Goal: Task Accomplishment & Management: Complete application form

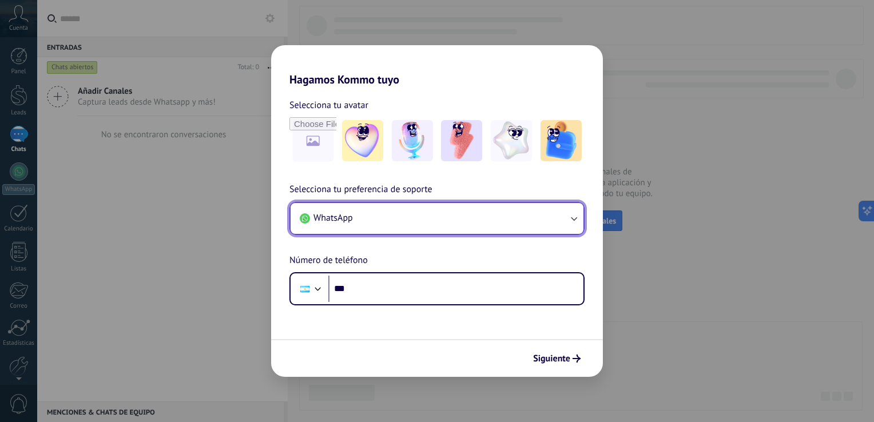
click at [499, 226] on button "WhatsApp" at bounding box center [436, 218] width 293 height 31
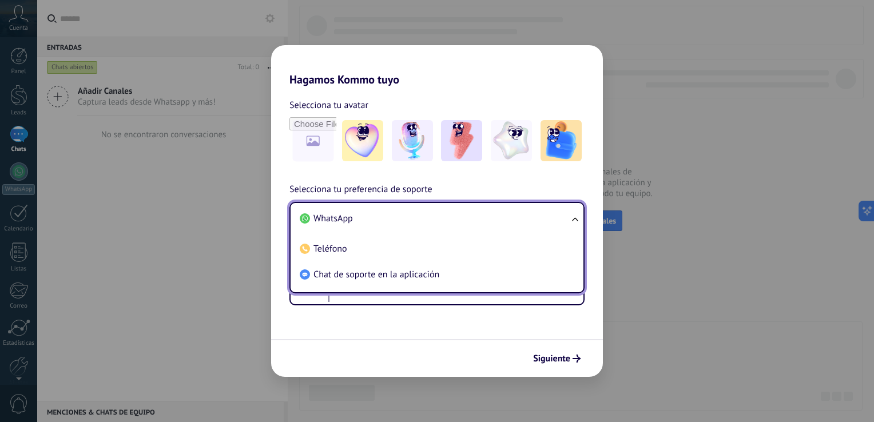
click at [557, 212] on li "WhatsApp" at bounding box center [434, 219] width 279 height 26
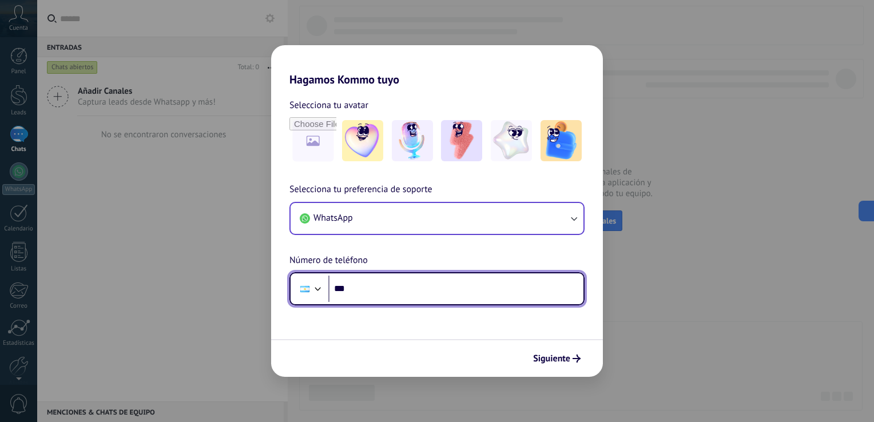
click at [420, 294] on input "***" at bounding box center [455, 289] width 255 height 26
type input "**********"
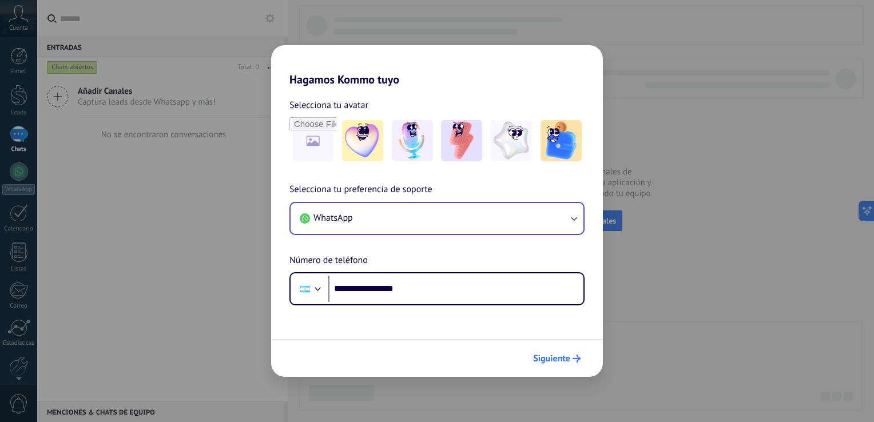
click at [547, 355] on span "Siguiente" at bounding box center [551, 358] width 37 height 8
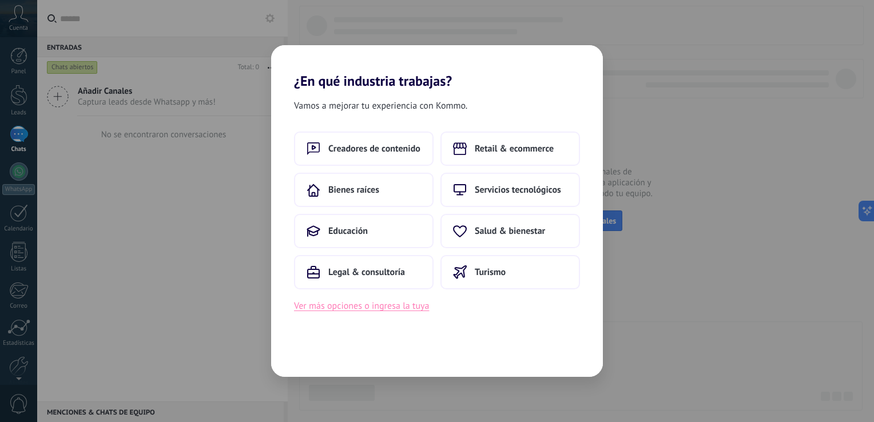
click at [404, 308] on button "Ver más opciones o ingresa la tuya" at bounding box center [361, 305] width 135 height 15
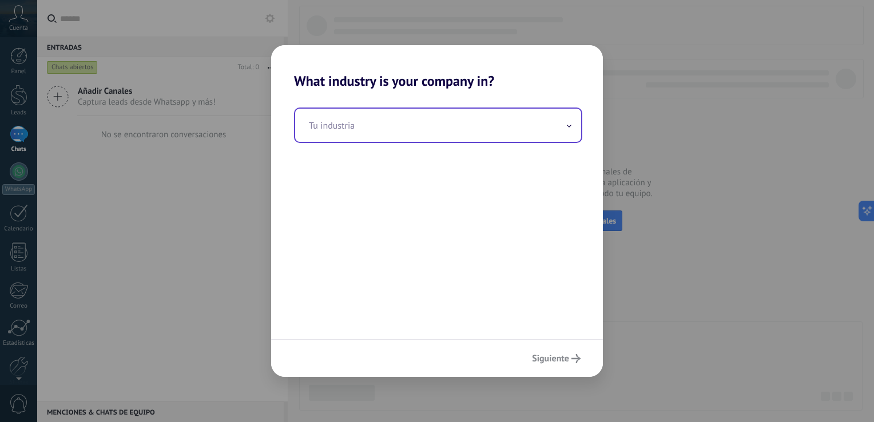
click at [412, 134] on input "text" at bounding box center [438, 125] width 286 height 33
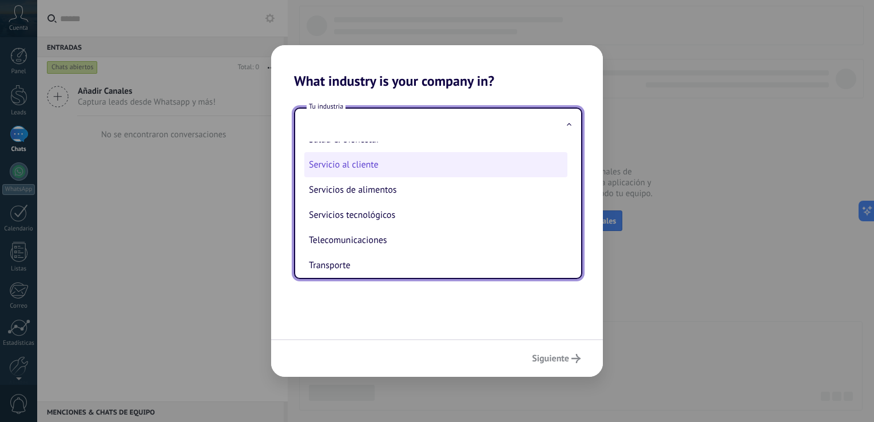
scroll to position [253, 0]
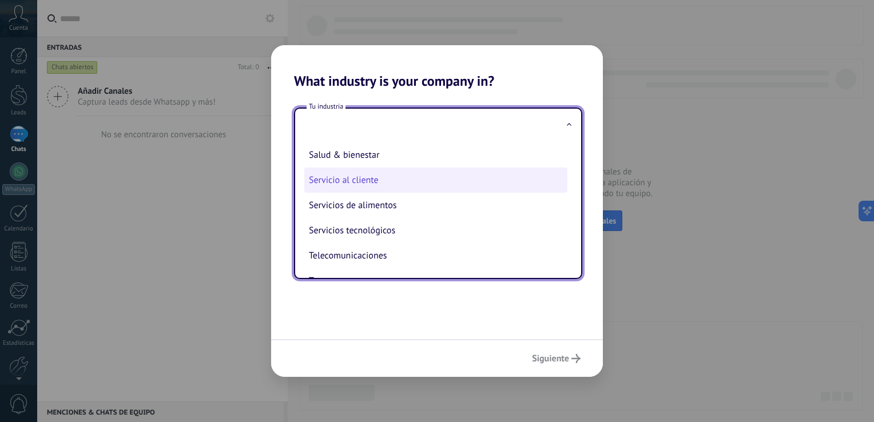
click at [427, 182] on li "Servicio al cliente" at bounding box center [435, 180] width 263 height 25
type input "**********"
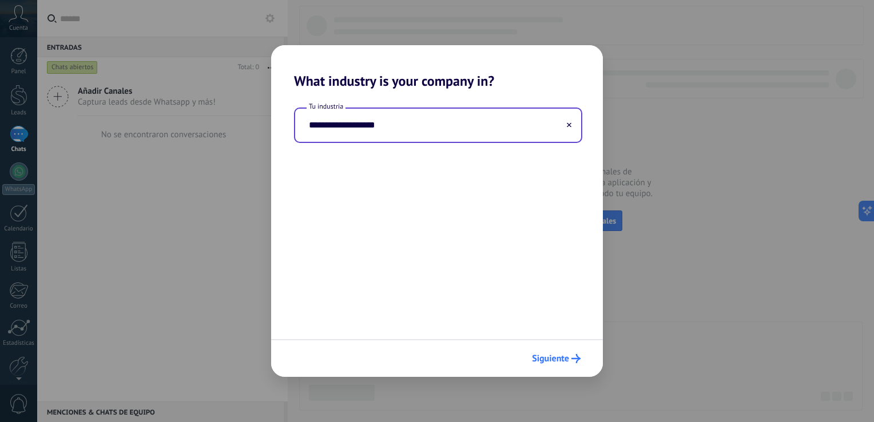
click at [561, 362] on span "Siguiente" at bounding box center [550, 358] width 37 height 8
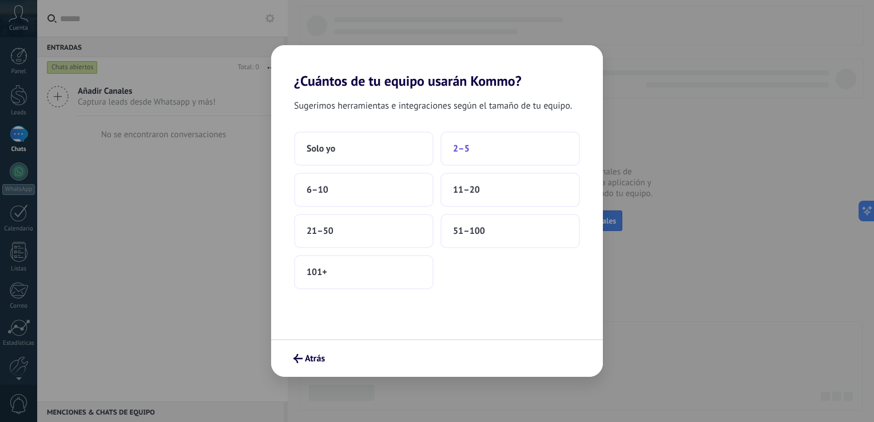
click at [493, 151] on button "2–5" at bounding box center [510, 148] width 140 height 34
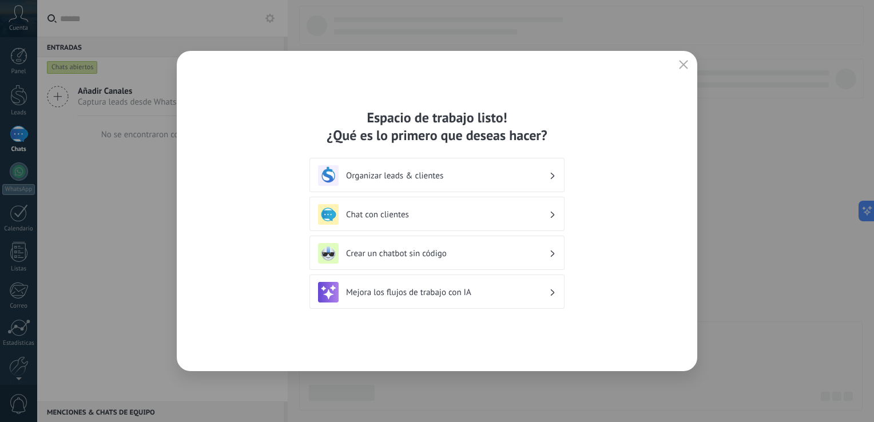
click at [533, 214] on h3 "Chat con clientes" at bounding box center [447, 214] width 203 height 11
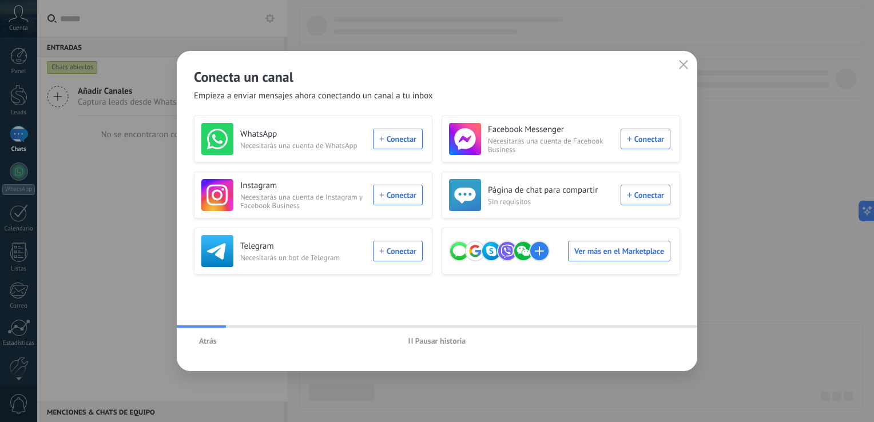
click at [198, 343] on button "Atrás" at bounding box center [208, 340] width 28 height 17
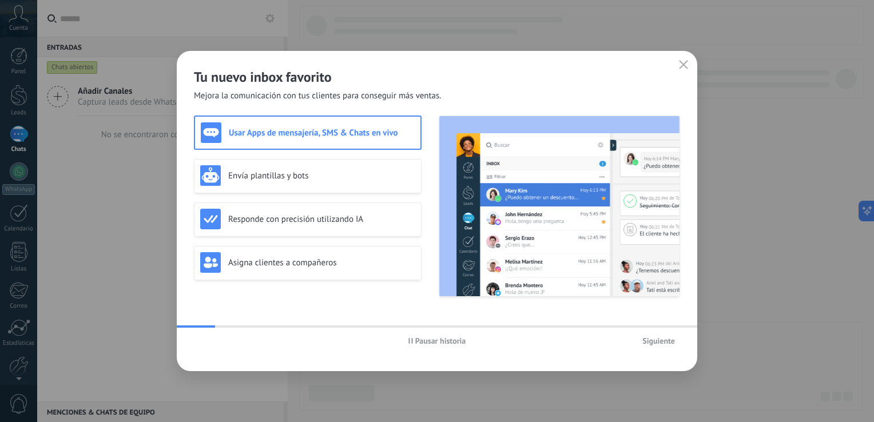
click at [430, 342] on span "Pausar historia" at bounding box center [440, 341] width 51 height 8
click at [687, 68] on use "button" at bounding box center [683, 64] width 9 height 9
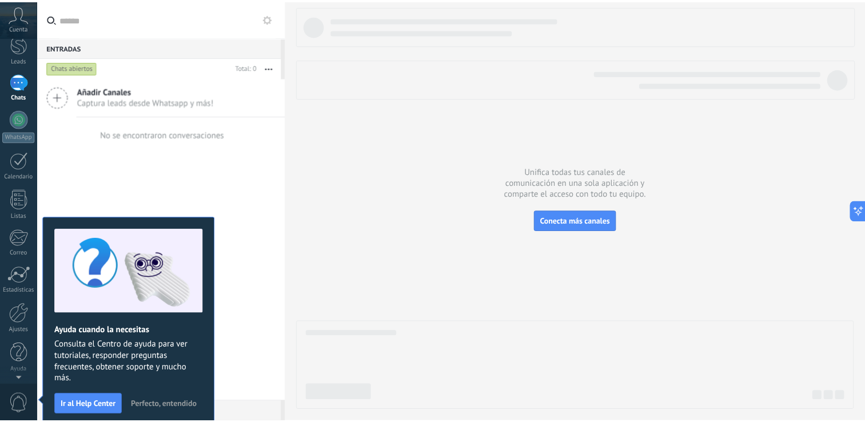
scroll to position [0, 0]
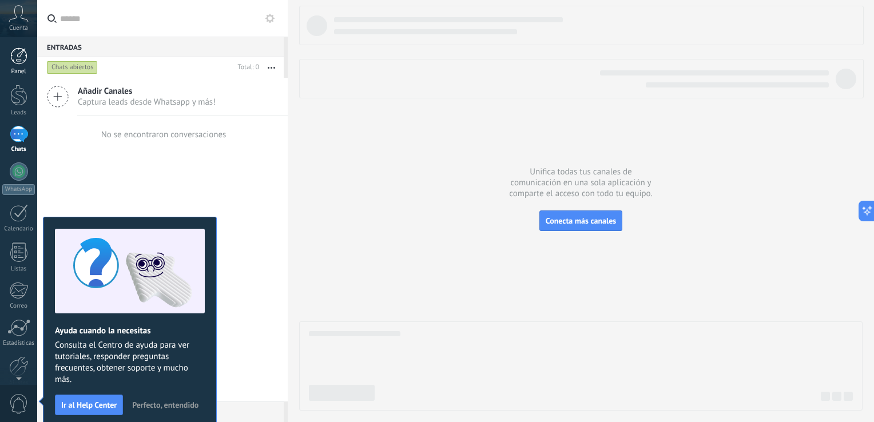
click at [19, 65] on link "Panel" at bounding box center [18, 61] width 37 height 28
